Goal: Task Accomplishment & Management: Use online tool/utility

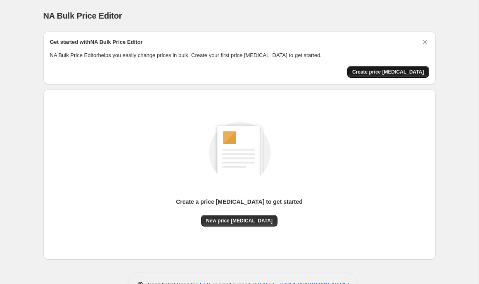
click at [378, 68] on button "Create price [MEDICAL_DATA]" at bounding box center [388, 72] width 82 height 12
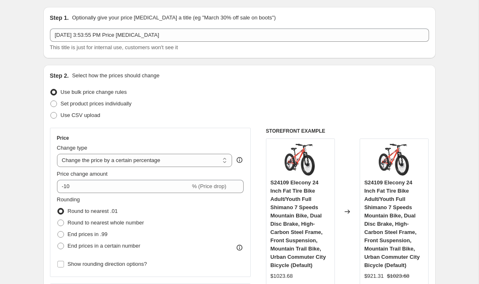
scroll to position [35, 0]
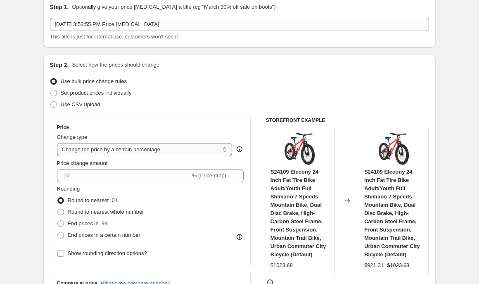
select select "by"
click option "Change the price by a certain amount" at bounding box center [0, 0] width 0 height 0
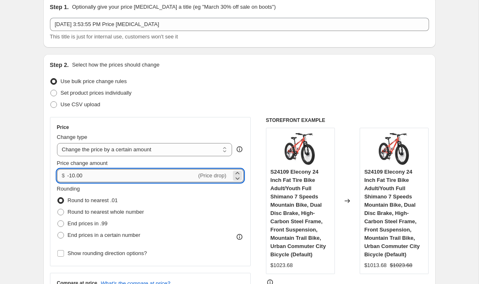
click at [73, 175] on input "-10.00" at bounding box center [131, 175] width 129 height 13
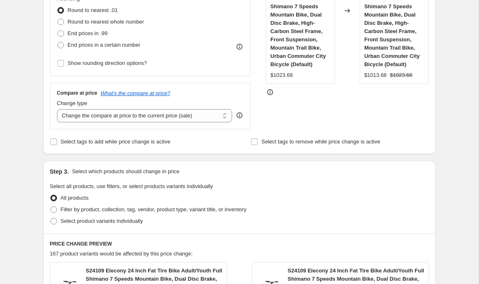
scroll to position [225, 0]
type input "500.00"
click at [53, 218] on span at bounding box center [53, 220] width 7 height 7
click at [51, 218] on input "Select product variants individually" at bounding box center [50, 217] width 0 height 0
radio input "true"
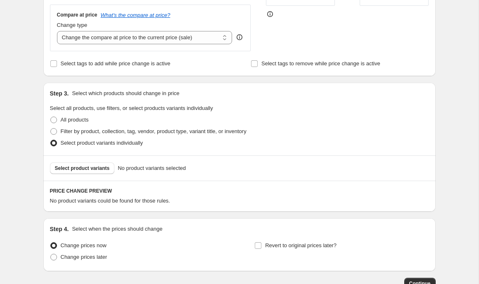
scroll to position [303, 0]
click at [53, 129] on span at bounding box center [53, 131] width 7 height 7
click at [51, 128] on input "Filter by product, collection, tag, vendor, product type, variant title, or inv…" at bounding box center [50, 128] width 0 height 0
radio input "true"
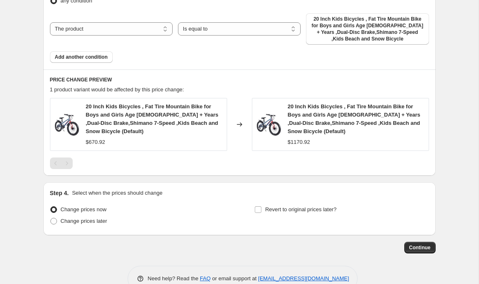
scroll to position [520, 0]
